Goal: Navigation & Orientation: Find specific page/section

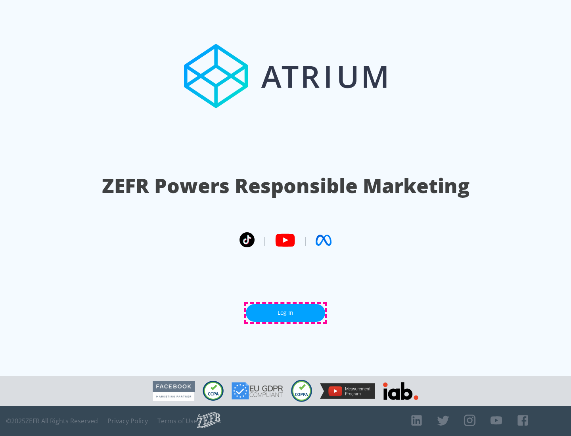
click at [286, 313] on link "Log In" at bounding box center [285, 313] width 79 height 18
